Goal: Information Seeking & Learning: Learn about a topic

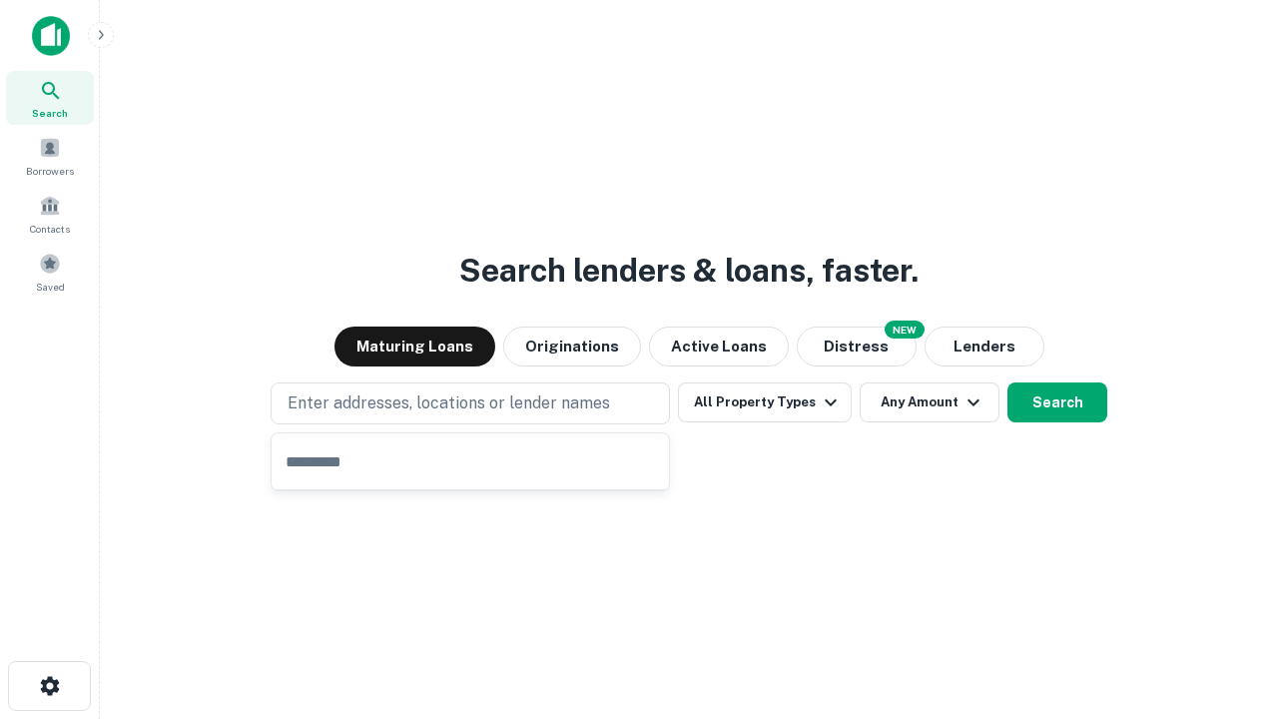
type input "**********"
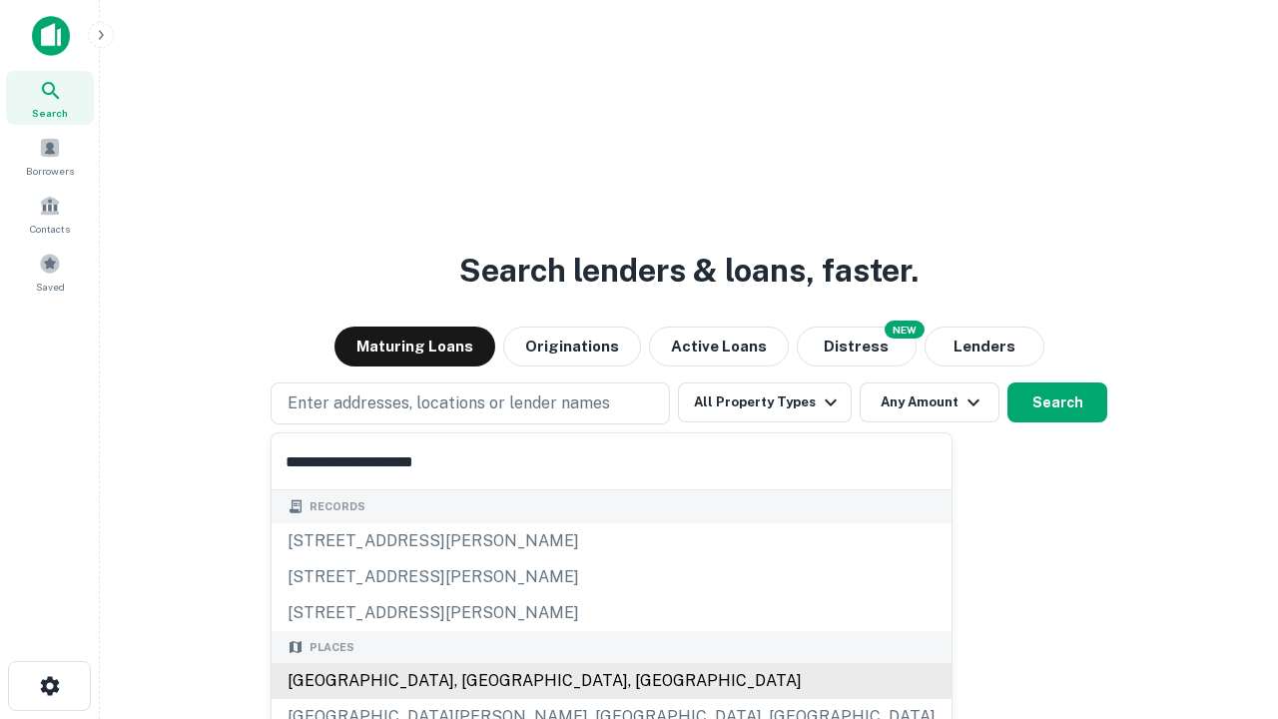
click at [477, 681] on div "[GEOGRAPHIC_DATA], [GEOGRAPHIC_DATA], [GEOGRAPHIC_DATA]" at bounding box center [612, 681] width 680 height 36
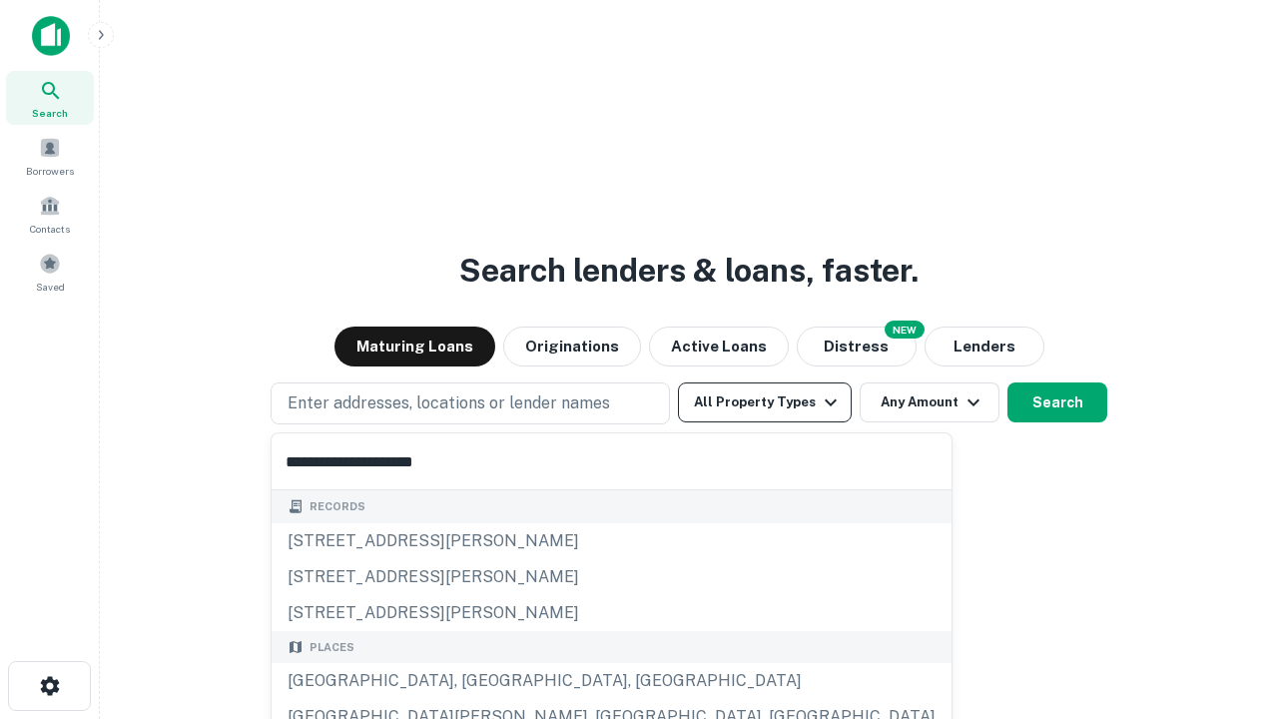
click at [765, 402] on button "All Property Types" at bounding box center [765, 402] width 174 height 40
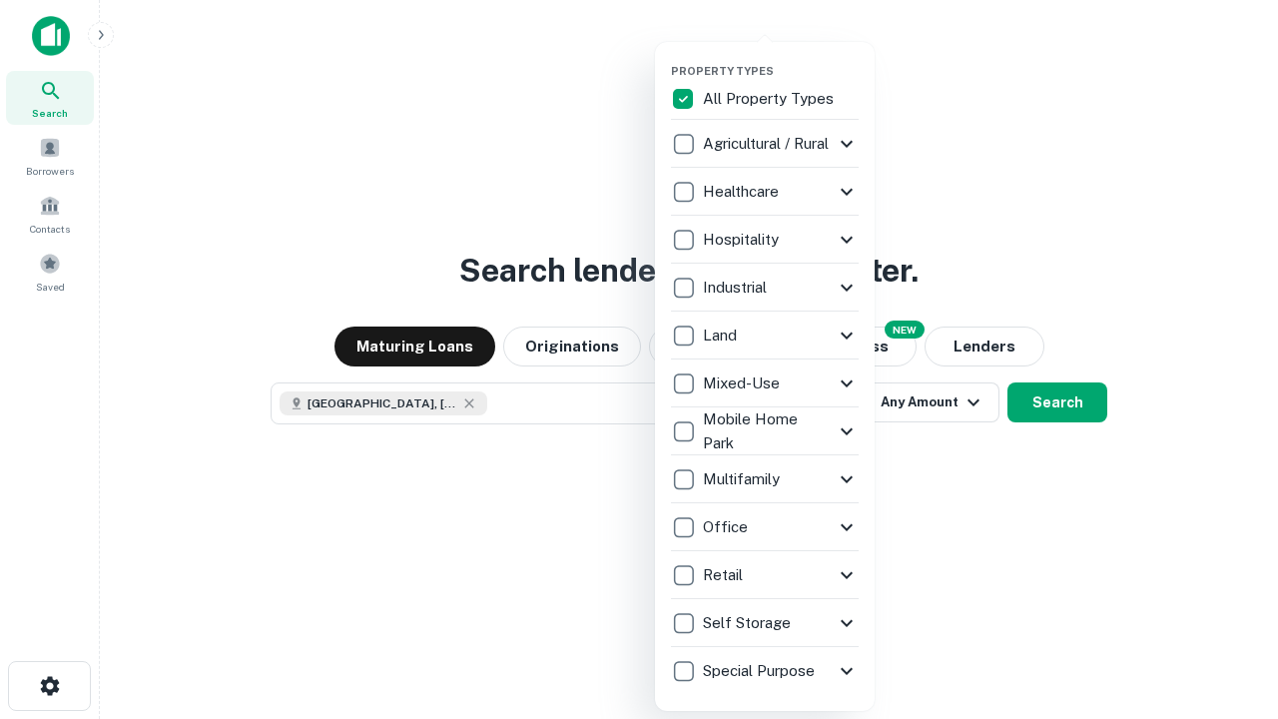
click at [781, 58] on button "button" at bounding box center [781, 58] width 220 height 1
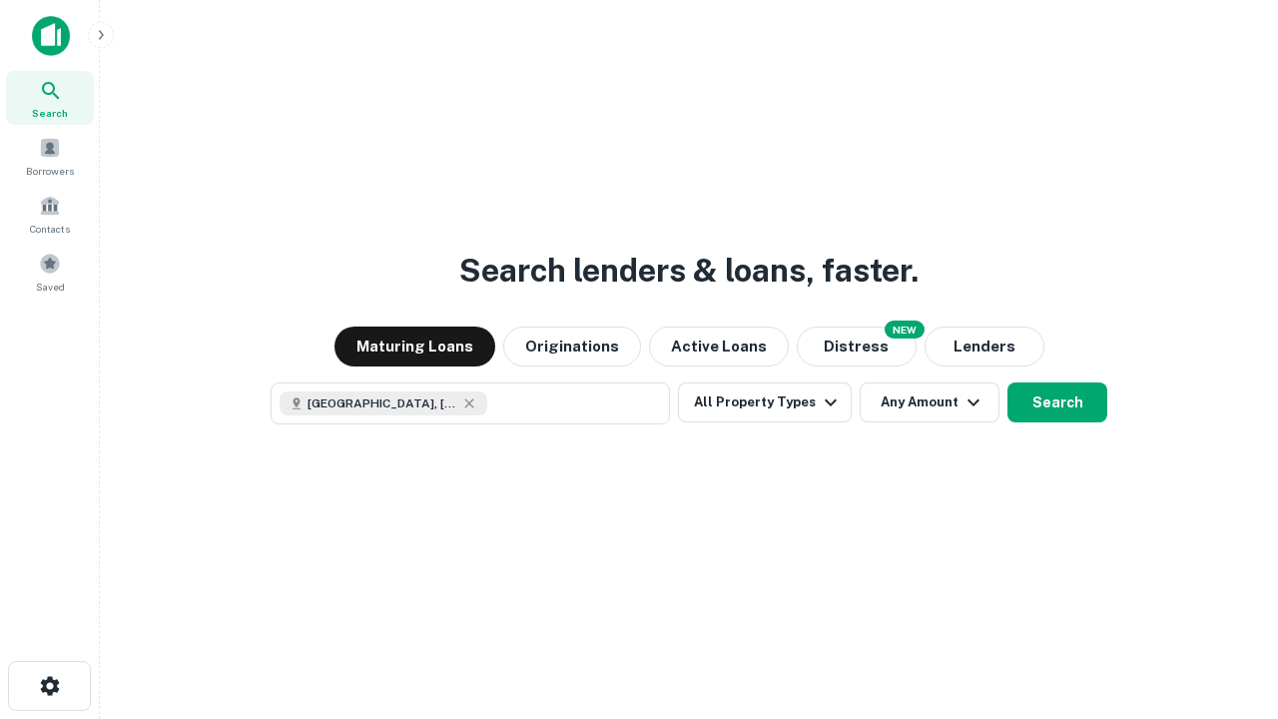
scroll to position [32, 0]
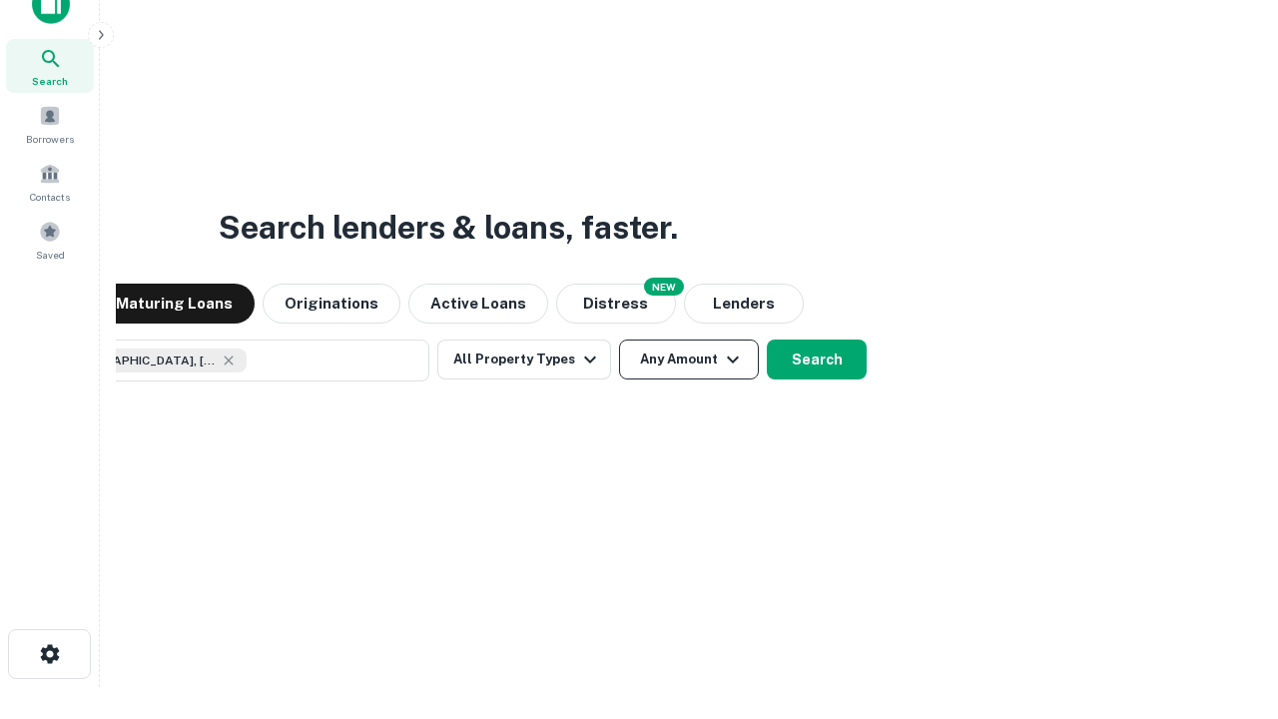
click at [619, 339] on button "Any Amount" at bounding box center [689, 359] width 140 height 40
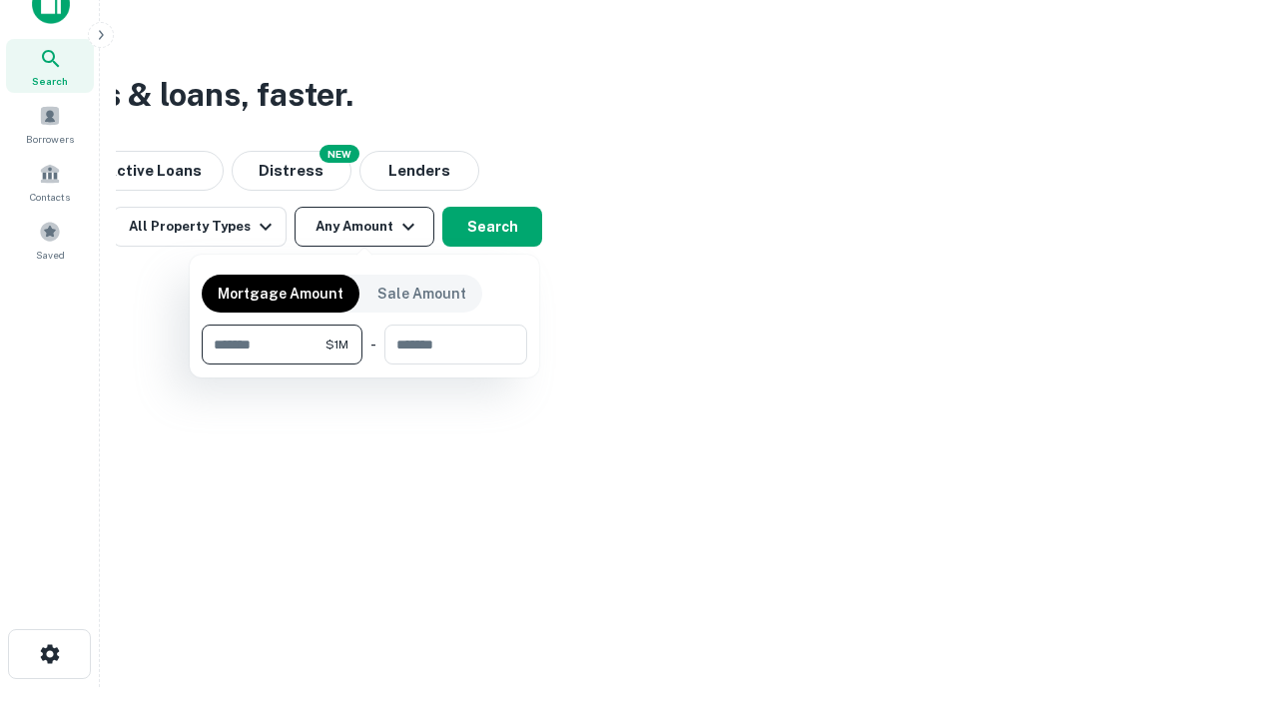
type input "*******"
click at [364, 364] on button "button" at bounding box center [364, 364] width 325 height 1
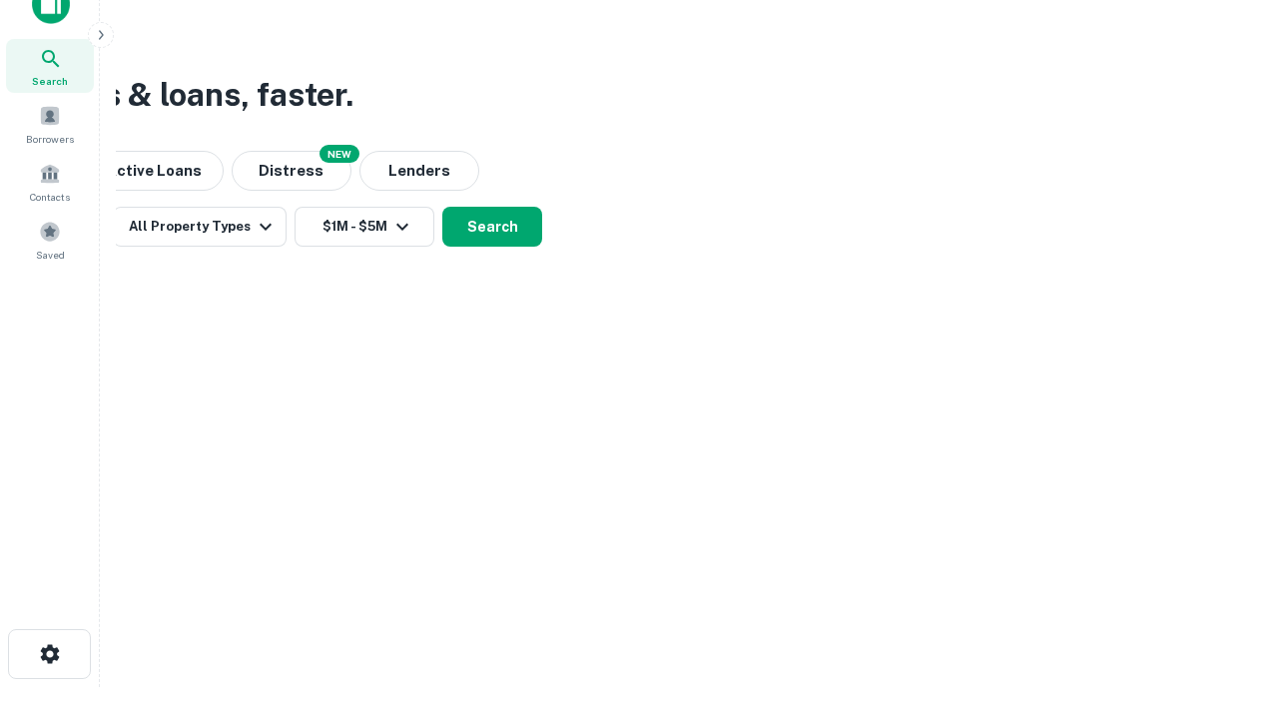
scroll to position [32, 0]
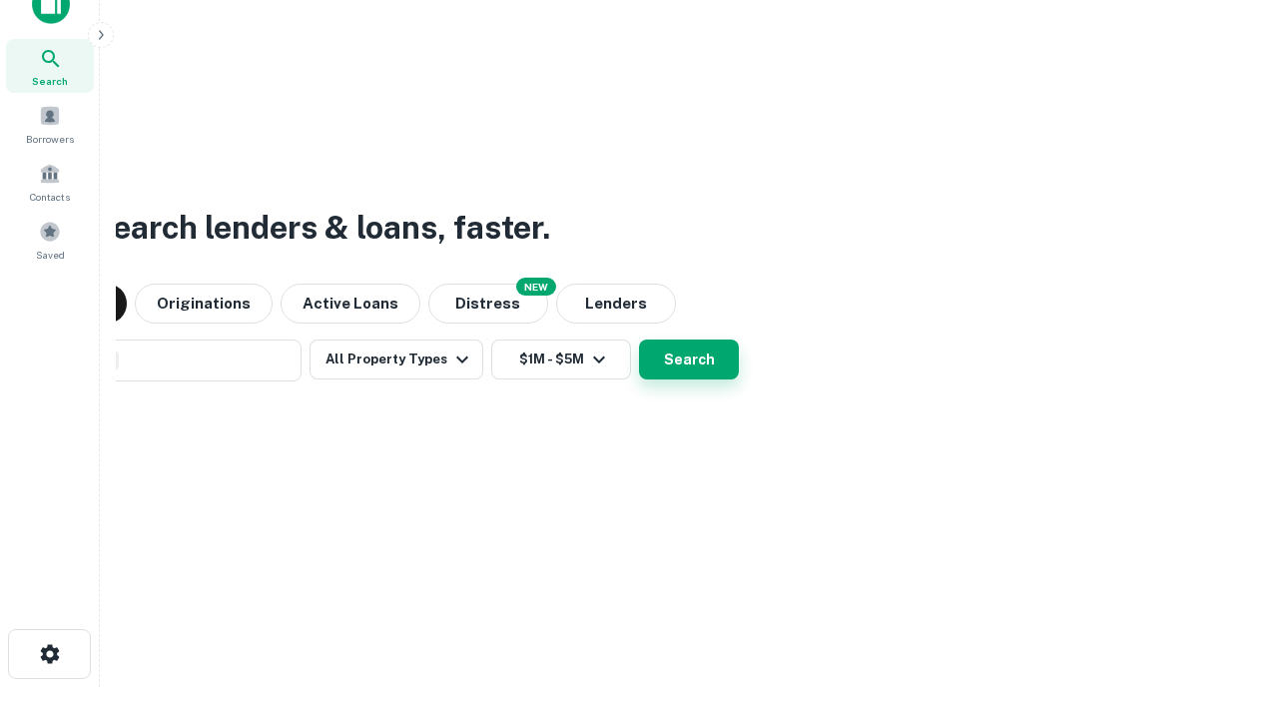
click at [639, 339] on button "Search" at bounding box center [689, 359] width 100 height 40
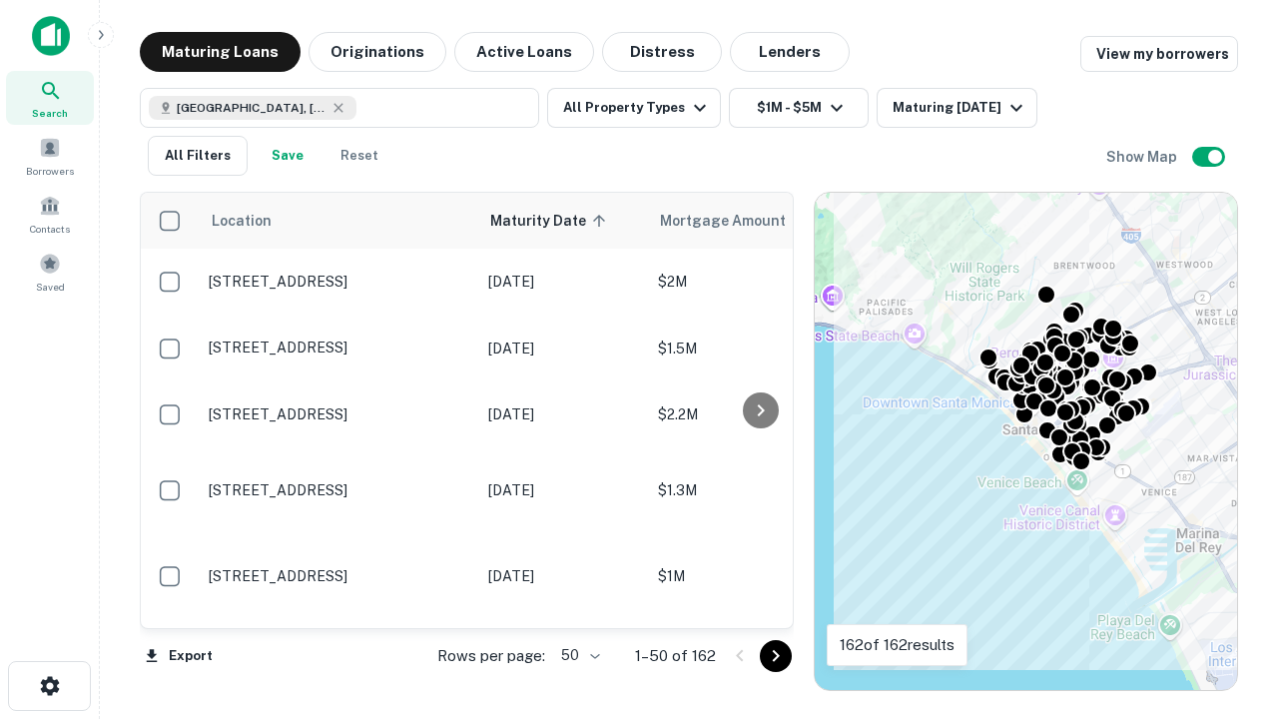
click at [577, 655] on body "Search Borrowers Contacts Saved Maturing Loans Originations Active Loans Distre…" at bounding box center [639, 359] width 1278 height 719
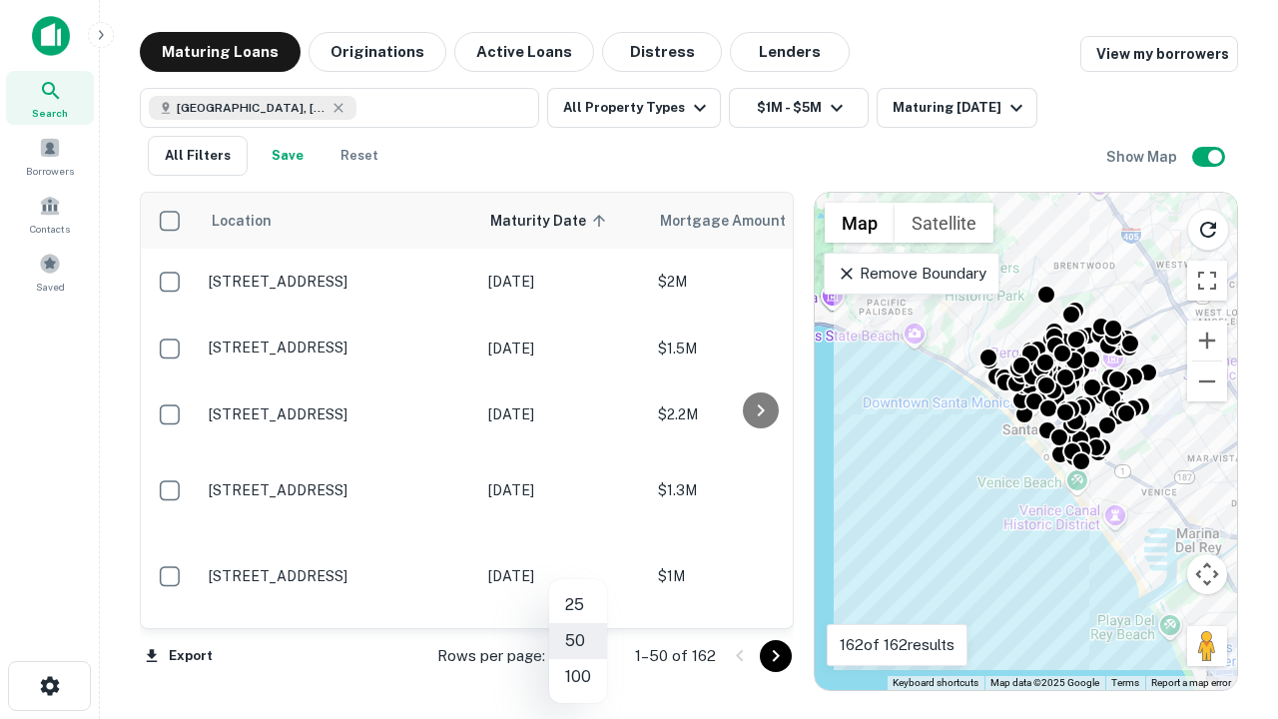
click at [578, 605] on li "25" at bounding box center [578, 605] width 58 height 36
